Goal: Book appointment/travel/reservation

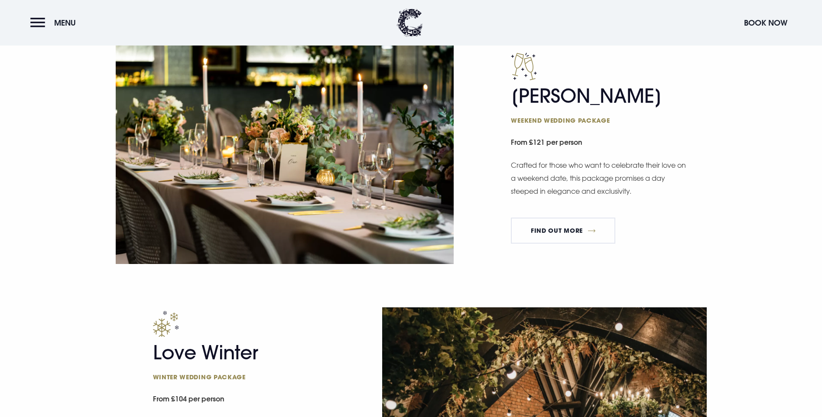
scroll to position [781, 0]
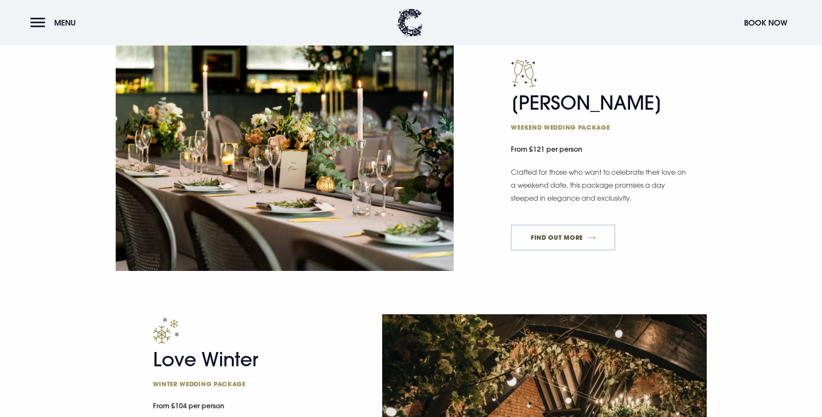
click at [573, 250] on link "FIND OUT MORE" at bounding box center [563, 237] width 104 height 26
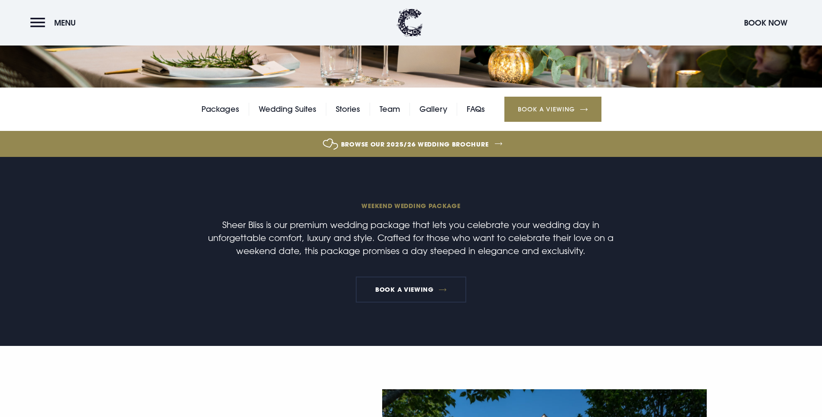
scroll to position [173, 0]
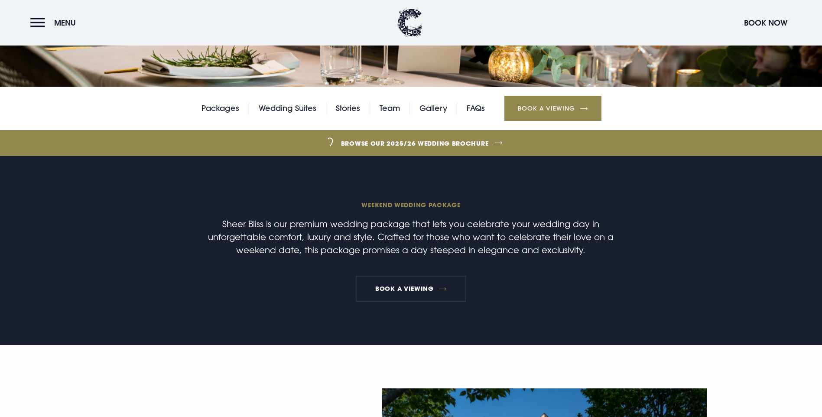
click at [364, 159] on link "Browse our 2025/26 wedding brochure" at bounding box center [414, 143] width 1791 height 32
click at [754, 19] on button "Book Now" at bounding box center [765, 22] width 52 height 19
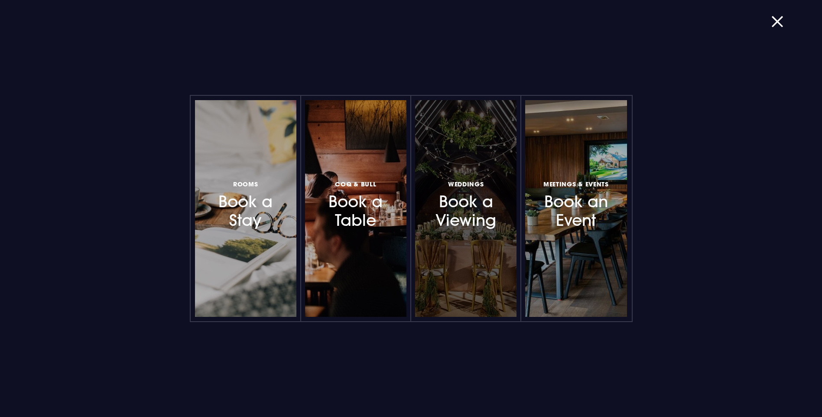
click at [485, 215] on h3 "Weddings Book a Viewing" at bounding box center [465, 204] width 75 height 52
